Goal: Transaction & Acquisition: Purchase product/service

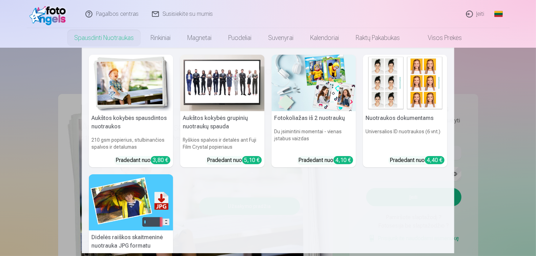
click at [141, 100] on img at bounding box center [131, 83] width 84 height 56
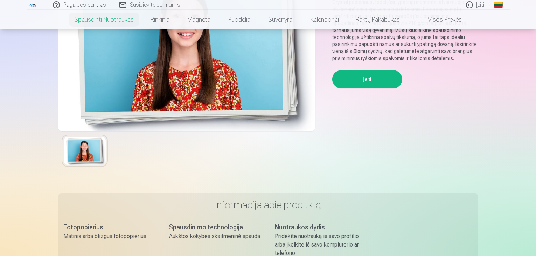
scroll to position [140, 0]
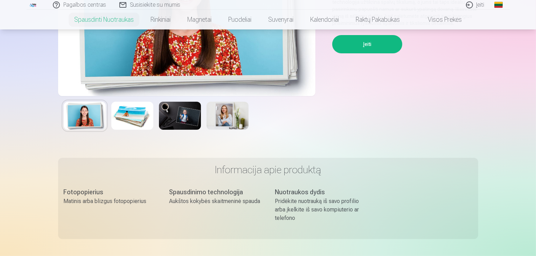
click at [368, 48] on button "Įeiti" at bounding box center [367, 44] width 70 height 18
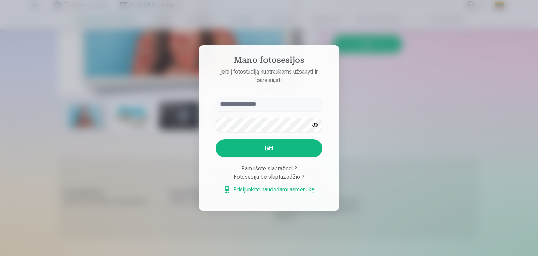
click at [370, 70] on div at bounding box center [269, 128] width 538 height 256
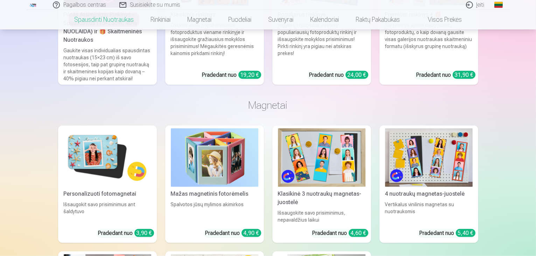
scroll to position [665, 0]
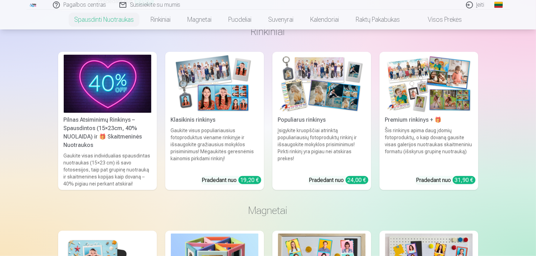
click at [206, 106] on img at bounding box center [215, 84] width 88 height 58
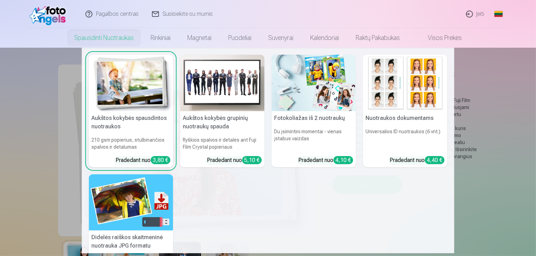
click at [123, 38] on link "Spausdinti nuotraukas" at bounding box center [104, 38] width 76 height 20
